Goal: Find specific page/section: Find specific page/section

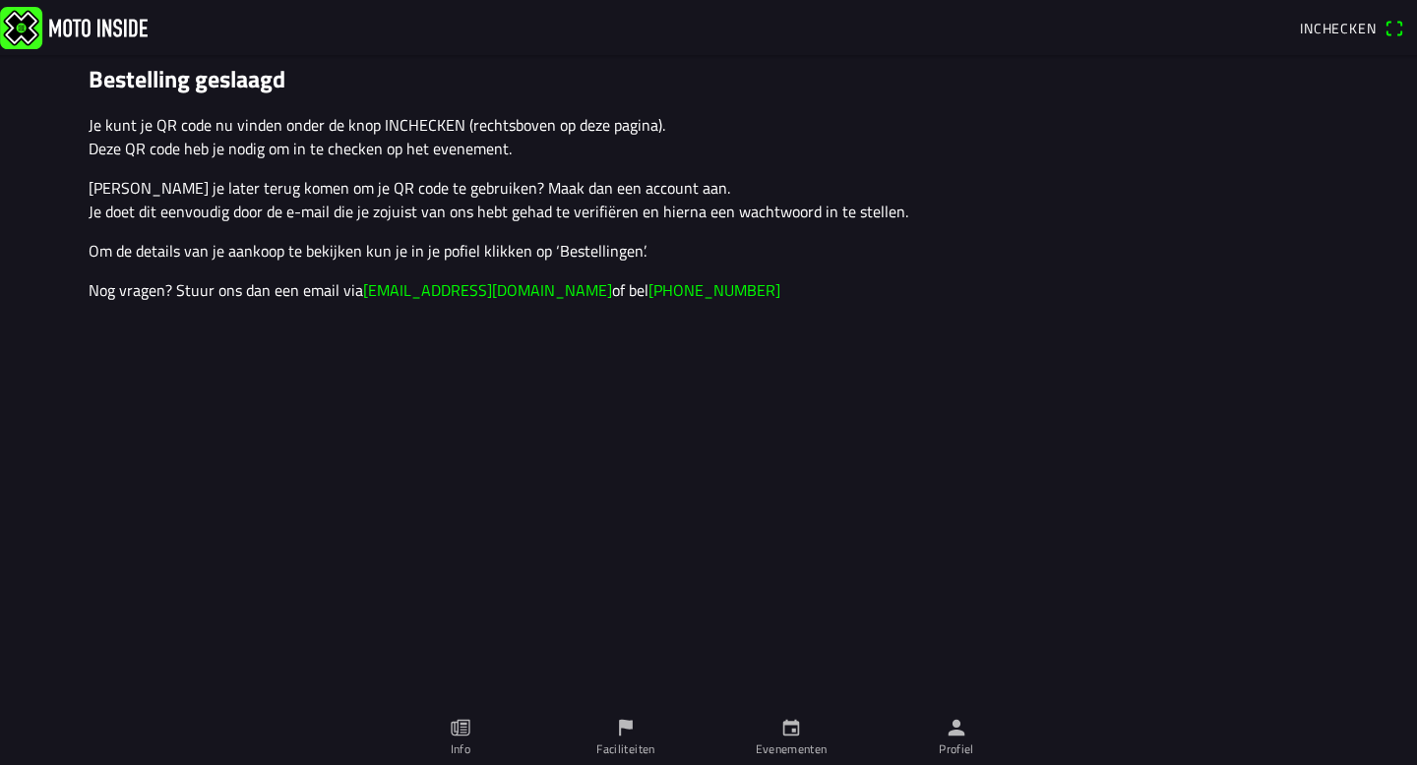
click at [607, 747] on ion-label "Faciliteiten" at bounding box center [625, 750] width 58 height 18
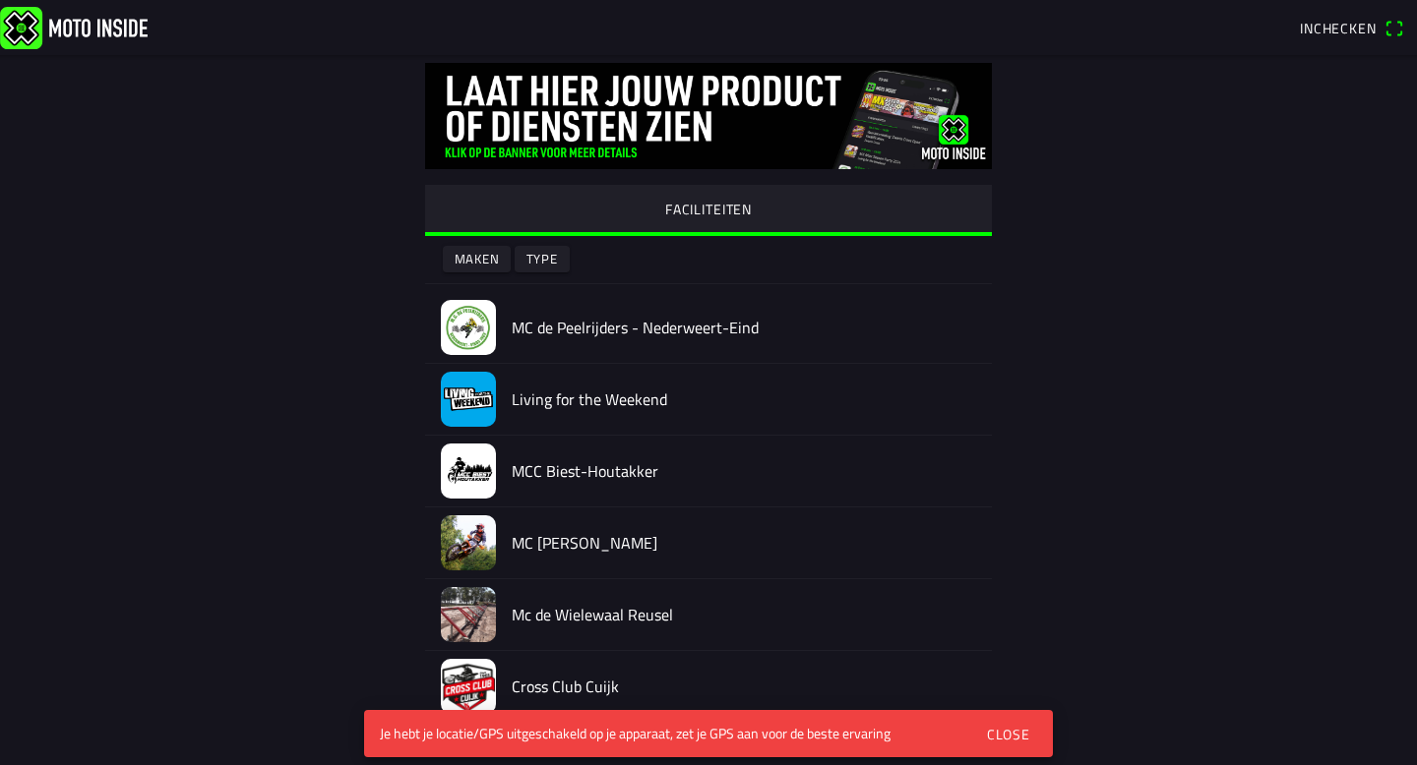
click at [1182, 306] on div "FACILITEITEN Maken Type MC de Peelrijders - Nederweert-Eind Living for the Week…" at bounding box center [708, 582] width 1259 height 1054
click at [573, 204] on button "FACILITEITEN" at bounding box center [708, 208] width 567 height 47
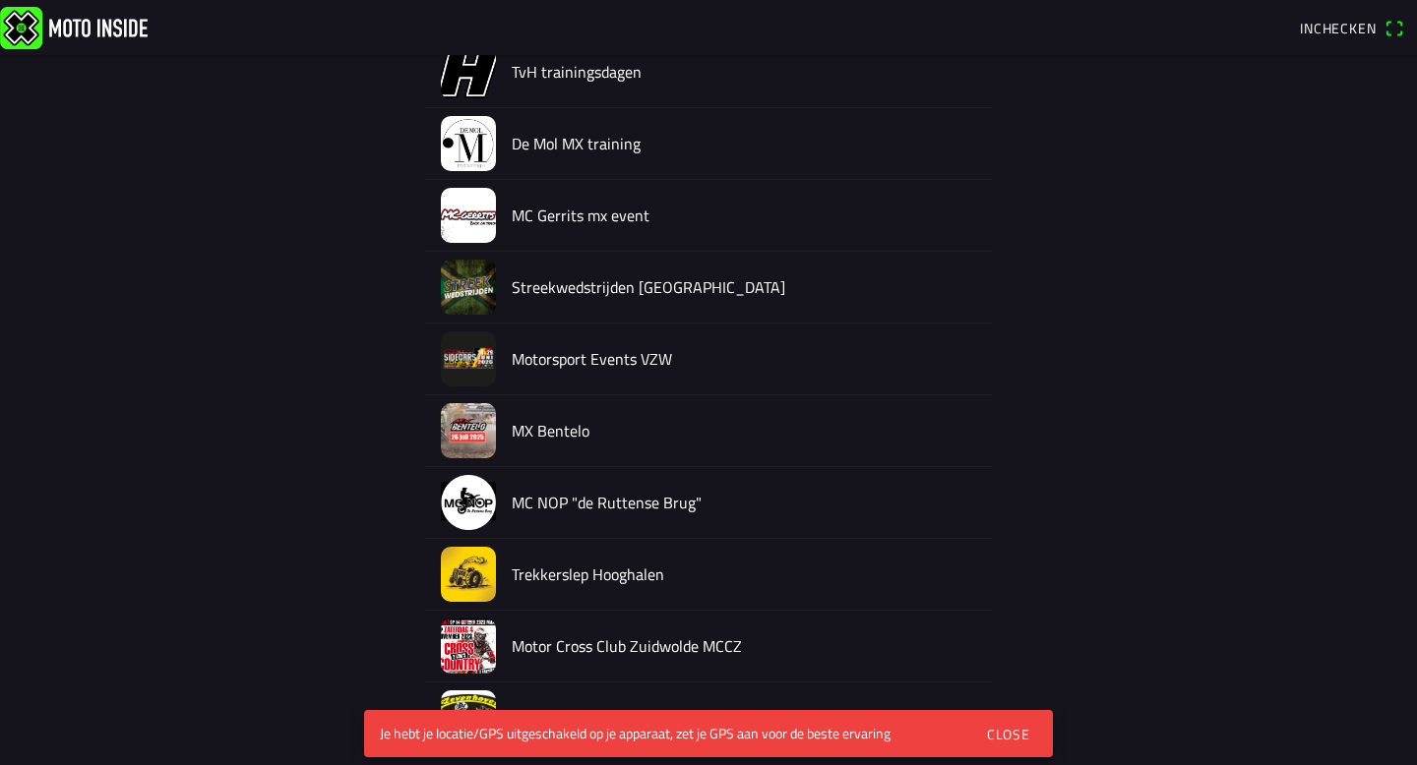
scroll to position [7514, 0]
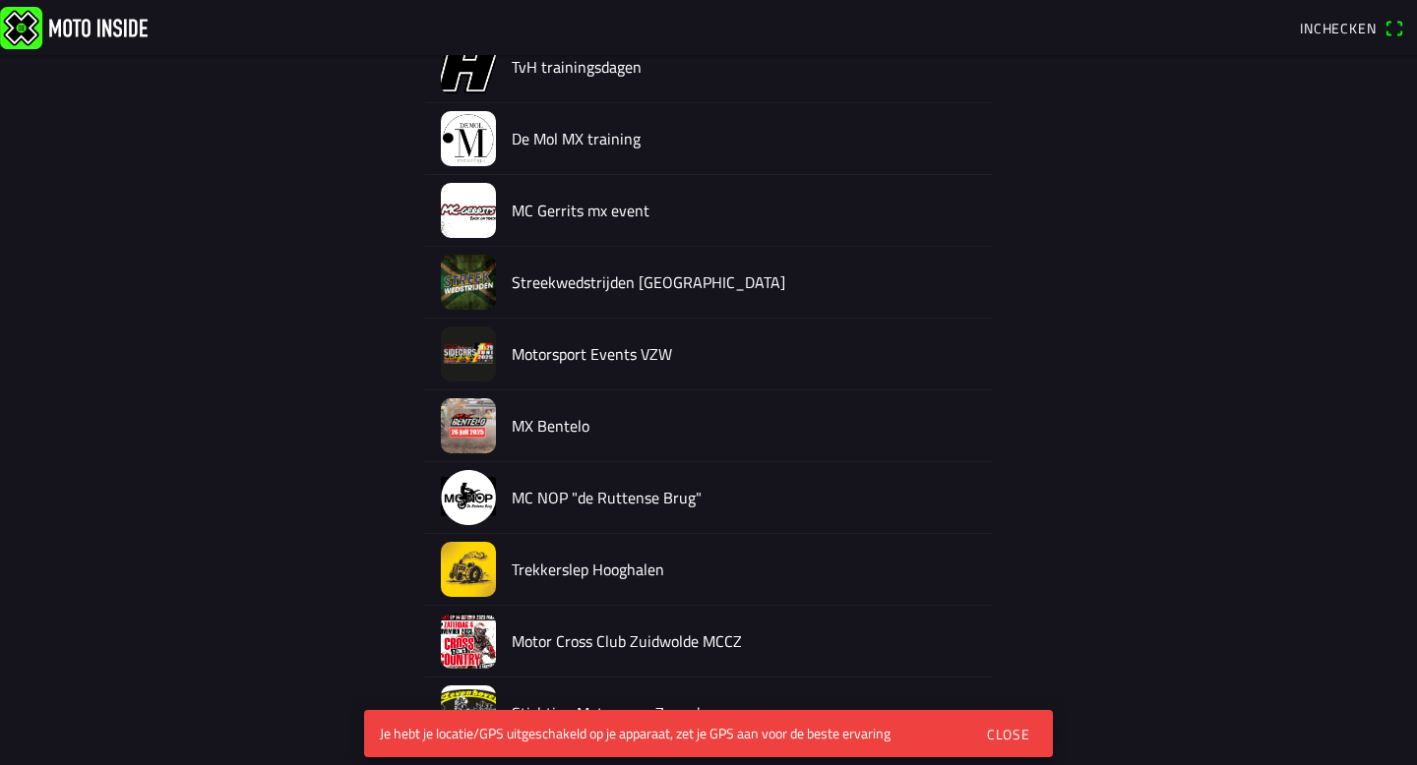
click at [544, 482] on div "MC NOP "de Ruttense Brug"" at bounding box center [744, 497] width 464 height 71
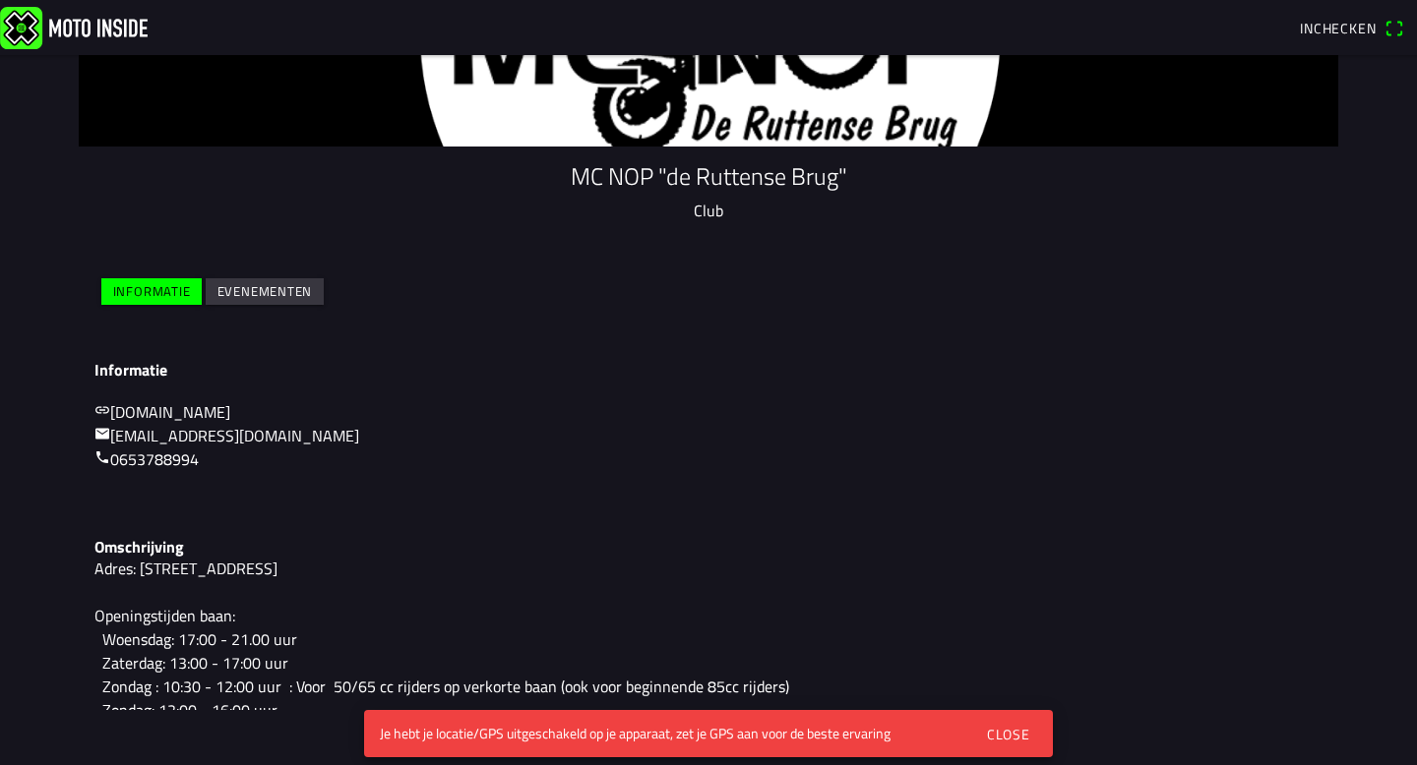
scroll to position [140, 0]
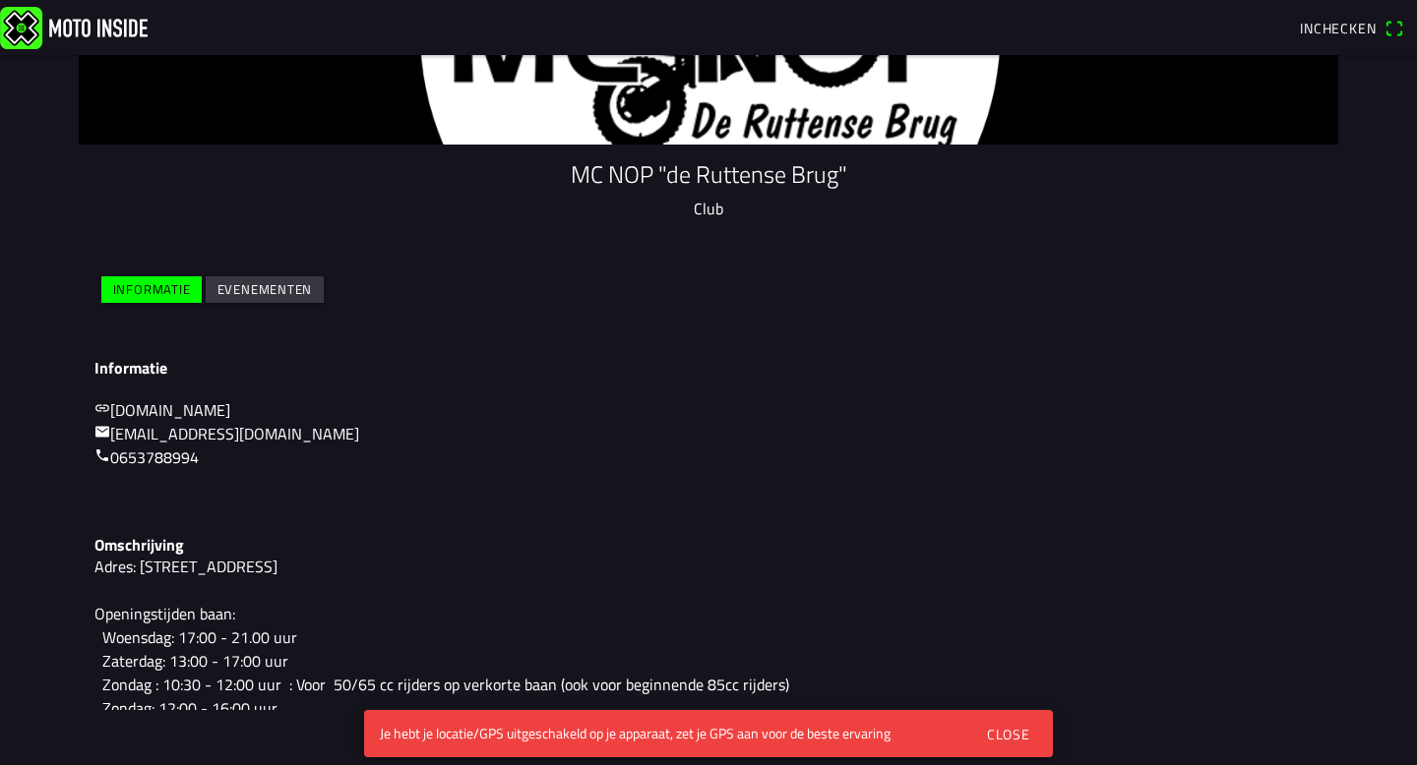
click at [0, 0] on slot "Evenementen" at bounding box center [0, 0] width 0 height 0
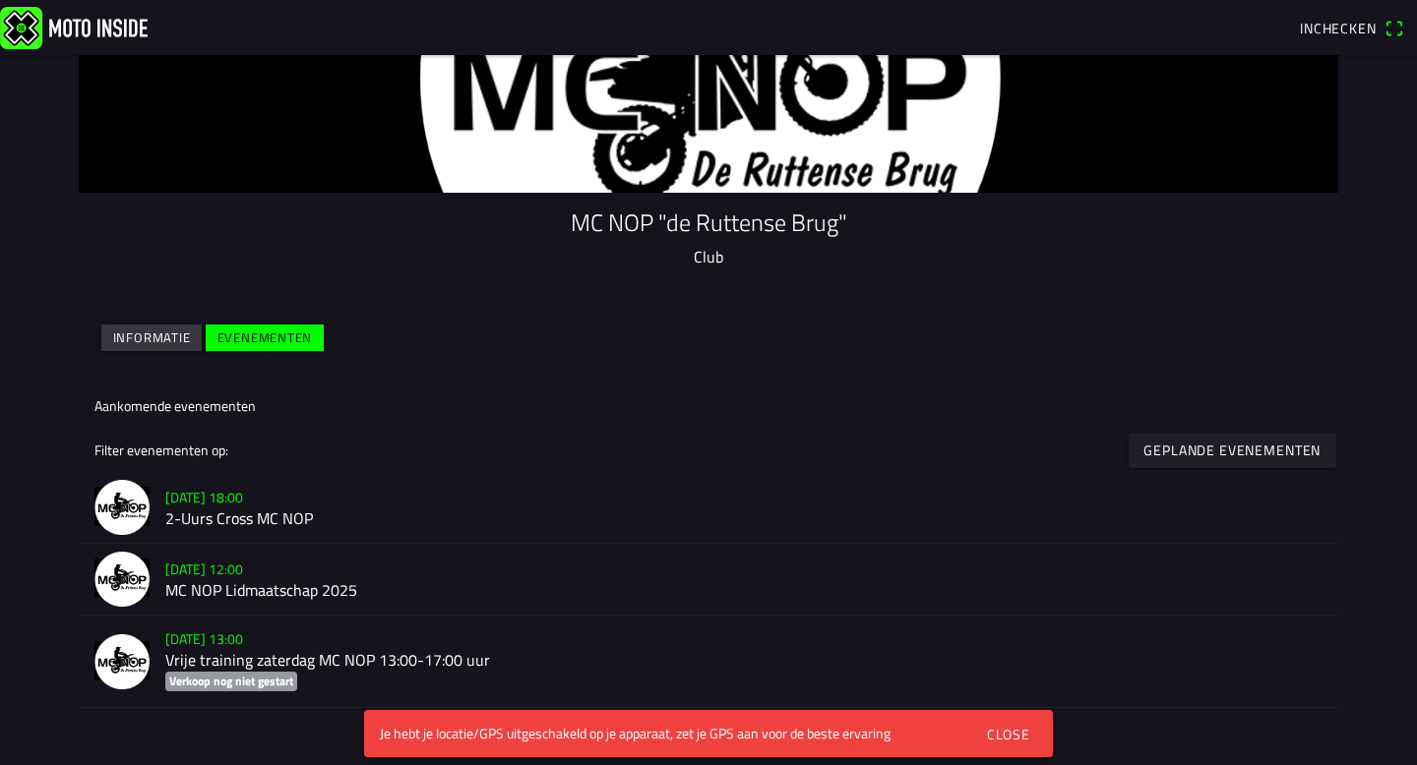
scroll to position [99, 0]
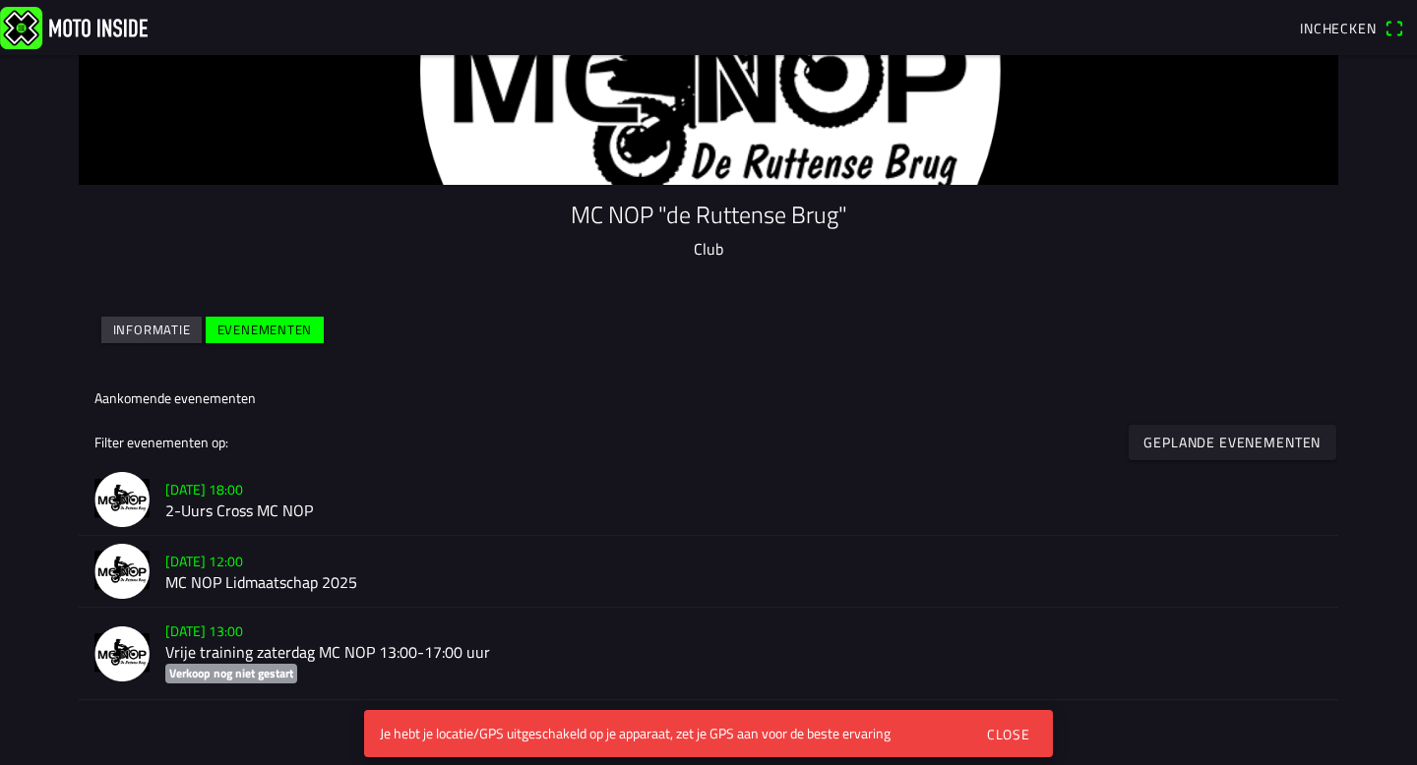
click at [254, 503] on h2 "2-Uurs Cross MC NOP" at bounding box center [743, 512] width 1157 height 19
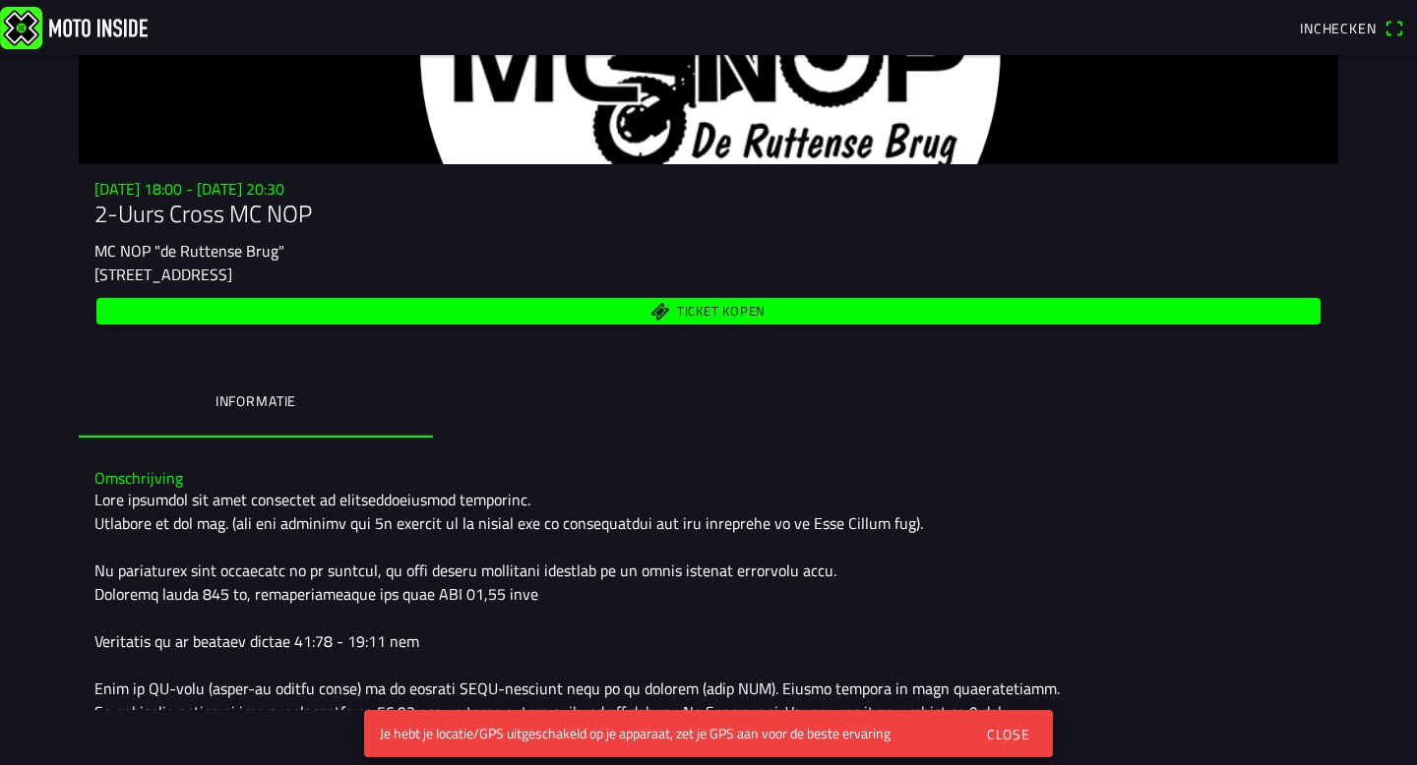
scroll to position [123, 0]
